Goal: Task Accomplishment & Management: Complete application form

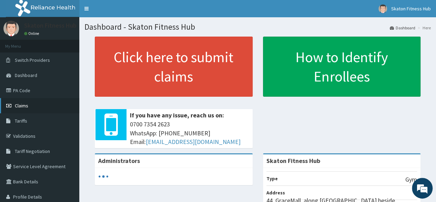
click at [21, 108] on span "Claims" at bounding box center [21, 105] width 13 height 6
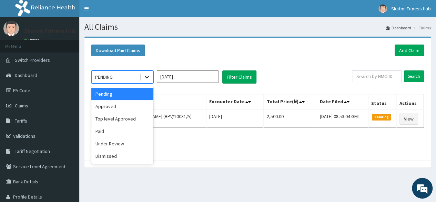
click at [148, 78] on icon at bounding box center [146, 76] width 7 height 7
click at [127, 106] on div "Approved" at bounding box center [122, 106] width 62 height 12
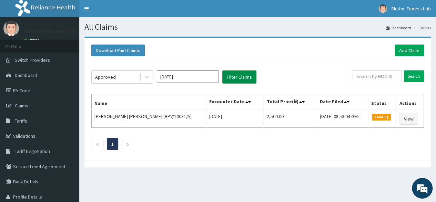
click at [238, 78] on button "Filter Claims" at bounding box center [239, 76] width 34 height 13
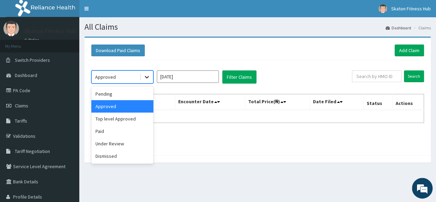
click at [149, 78] on icon at bounding box center [146, 76] width 7 height 7
click at [130, 124] on div "Top level Approved" at bounding box center [122, 118] width 62 height 12
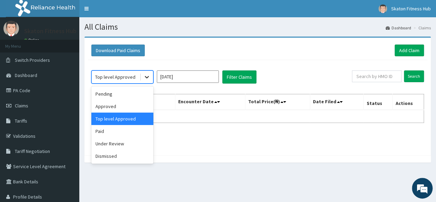
click at [150, 80] on div at bounding box center [147, 77] width 12 height 12
click at [125, 127] on div "Paid" at bounding box center [122, 131] width 62 height 12
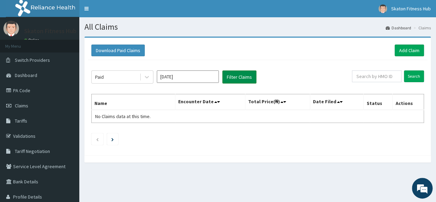
click at [233, 77] on button "Filter Claims" at bounding box center [239, 76] width 34 height 13
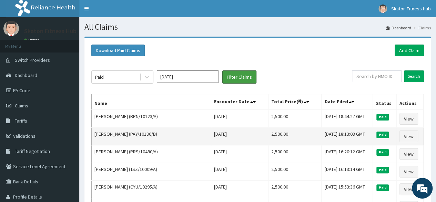
scroll to position [4, 0]
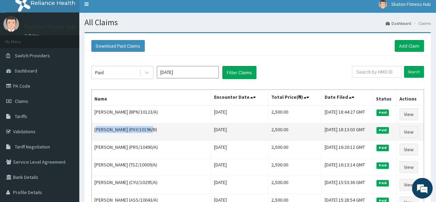
drag, startPoint x: 153, startPoint y: 129, endPoint x: 95, endPoint y: 132, distance: 58.0
click at [95, 132] on td "Lukeman Abu (PAY/10196/B)" at bounding box center [152, 132] width 120 height 18
click at [163, 128] on td "Lukeman Abu (PAY/10196/B)" at bounding box center [152, 132] width 120 height 18
drag, startPoint x: 158, startPoint y: 129, endPoint x: 92, endPoint y: 129, distance: 65.5
click at [92, 129] on td "Lukeman Abu (PAY/10196/B)" at bounding box center [152, 132] width 120 height 18
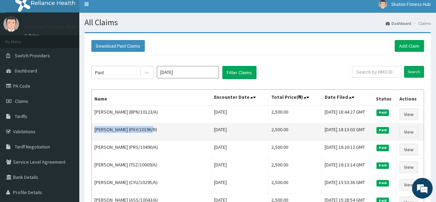
copy td "Lukeman Abu (PAY/10196/B)"
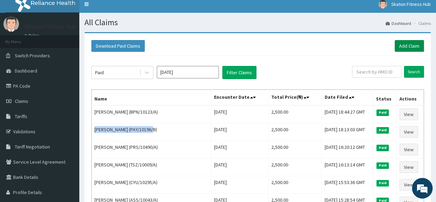
click at [408, 45] on link "Add Claim" at bounding box center [408, 46] width 29 height 12
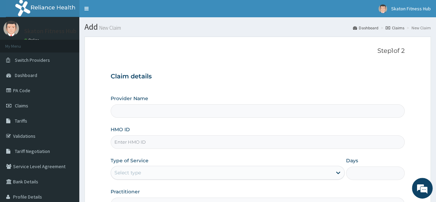
click at [159, 138] on input "HMO ID" at bounding box center [258, 141] width 294 height 13
paste input "[PERSON_NAME] (PAY/10196/B)"
type input "[PERSON_NAME] (PAY/10196/B)"
type input "Skaton Fitness Hub"
type input "1"
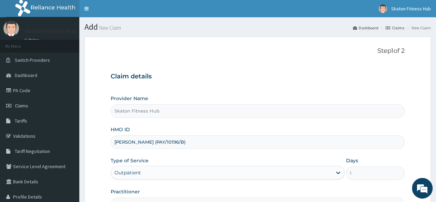
drag, startPoint x: 150, startPoint y: 141, endPoint x: 86, endPoint y: 150, distance: 64.0
click at [86, 150] on form "Step 1 of 2 Claim details Provider Name Skaton Fitness Hub HMO ID Lukeman Abu (…" at bounding box center [257, 149] width 346 height 224
click at [154, 140] on input "PAY/10196/B)" at bounding box center [258, 141] width 294 height 13
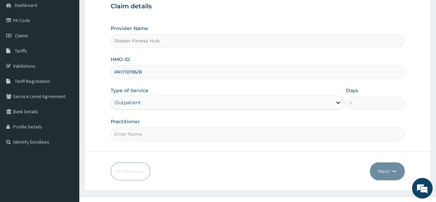
scroll to position [70, 0]
type input "PAY/10196/B"
click at [136, 136] on input "Practitioner" at bounding box center [258, 133] width 294 height 13
paste input "Lukeman Abu (PAY/10196/B)"
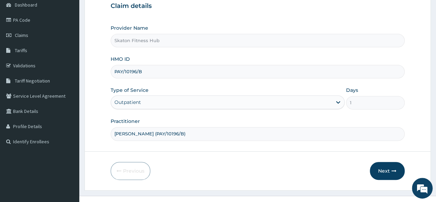
drag, startPoint x: 147, startPoint y: 133, endPoint x: 198, endPoint y: 127, distance: 52.0
click at [198, 127] on input "Lukeman Abu (PAY/10196/B)" at bounding box center [258, 133] width 294 height 13
type input "Lukeman Abu"
click at [387, 166] on button "Next" at bounding box center [387, 171] width 35 height 18
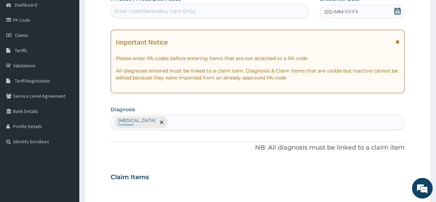
scroll to position [0, 0]
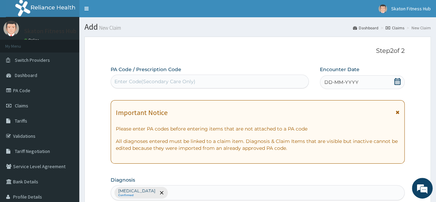
click at [148, 84] on div "Enter Code(Secondary Care Only)" at bounding box center [154, 81] width 81 height 7
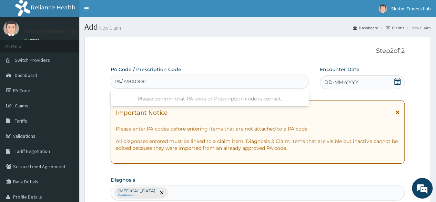
type input "PA/778AOD"
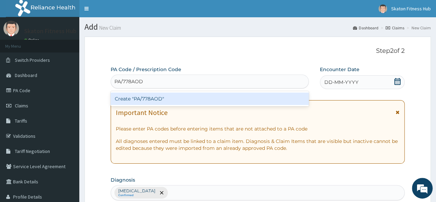
click at [142, 101] on div "Create "PA/778AOD"" at bounding box center [210, 98] width 198 height 12
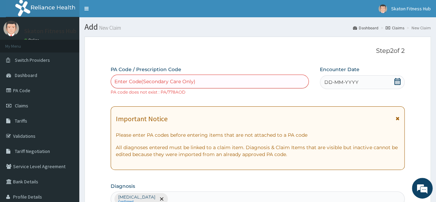
click at [151, 80] on div "Enter Code(Secondary Care Only)" at bounding box center [154, 81] width 81 height 7
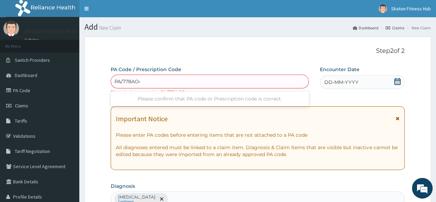
type input "PA/778AO4D"
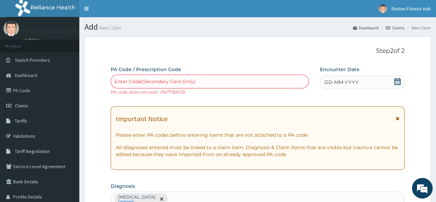
click at [153, 82] on div "Enter Code(Secondary Care Only)" at bounding box center [209, 81] width 197 height 11
click at [137, 86] on div "Enter Code(Secondary Care Only)" at bounding box center [209, 81] width 197 height 11
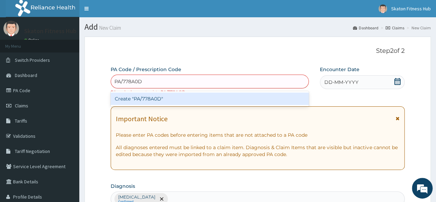
type input "PA/778A0D"
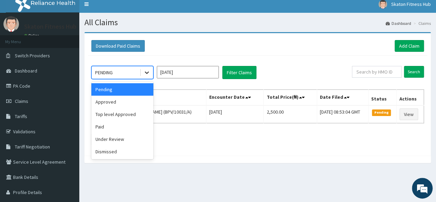
click at [150, 70] on icon at bounding box center [146, 72] width 7 height 7
click at [121, 101] on div "Approved" at bounding box center [122, 101] width 62 height 12
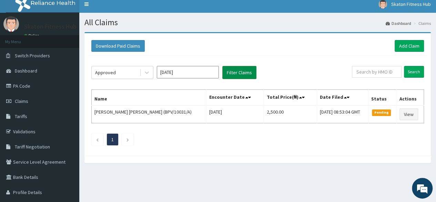
click at [239, 73] on button "Filter Claims" at bounding box center [239, 72] width 34 height 13
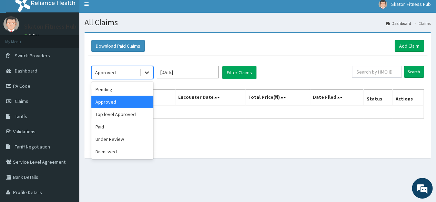
click at [151, 74] on div at bounding box center [147, 72] width 12 height 12
click at [133, 127] on div "Paid" at bounding box center [122, 126] width 62 height 12
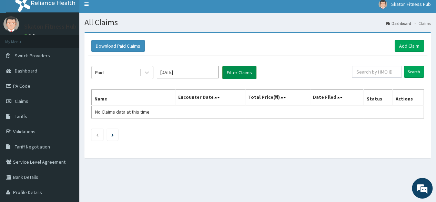
click at [245, 71] on button "Filter Claims" at bounding box center [239, 72] width 34 height 13
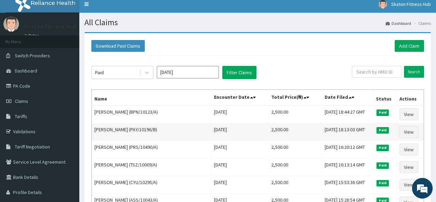
click at [153, 126] on td "Lukeman Abu (PAY/10196/B)" at bounding box center [152, 132] width 120 height 18
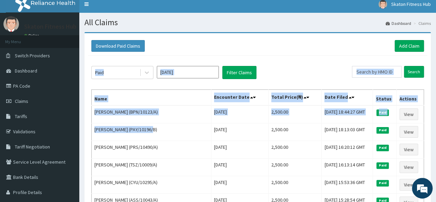
drag, startPoint x: 153, startPoint y: 126, endPoint x: 89, endPoint y: 129, distance: 64.2
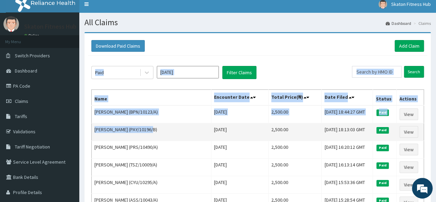
click at [163, 135] on td "Lukeman Abu (PAY/10196/B)" at bounding box center [152, 132] width 120 height 18
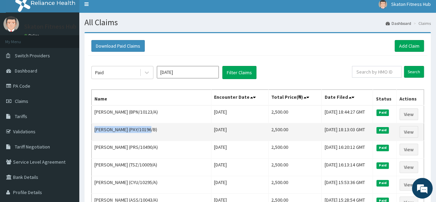
drag, startPoint x: 150, startPoint y: 129, endPoint x: 93, endPoint y: 133, distance: 56.7
click at [93, 133] on td "Lukeman Abu (PAY/10196/B)" at bounding box center [152, 132] width 120 height 18
copy td "Lukeman Abu (PAY/10196/B"
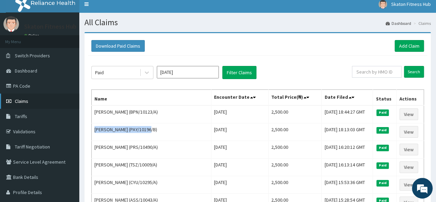
click at [19, 105] on link "Claims" at bounding box center [39, 100] width 79 height 15
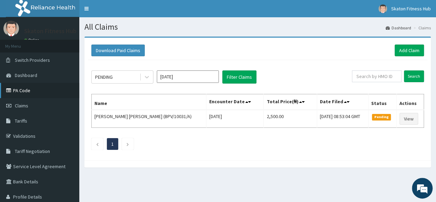
click at [25, 94] on link "PA Code" at bounding box center [39, 90] width 79 height 15
